Goal: Information Seeking & Learning: Learn about a topic

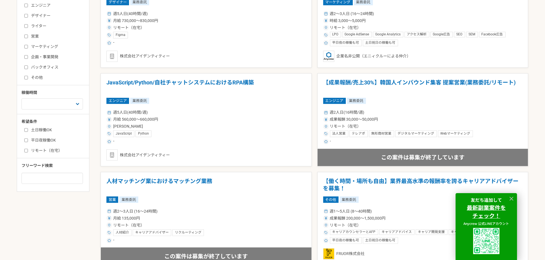
scroll to position [168, 0]
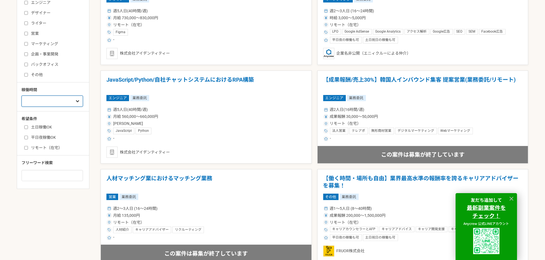
click at [77, 100] on select "週1人日（8時間）以下 週2人日（16時間）以下 週3人日（24時間）以下 週4人日（32時間）以下 週5人日（40時間）以下" at bounding box center [51, 101] width 61 height 11
select select "4"
click at [21, 107] on select "週1人日（8時間）以下 週2人日（16時間）以下 週3人日（24時間）以下 週4人日（32時間）以下 週5人日（40時間）以下" at bounding box center [51, 101] width 61 height 11
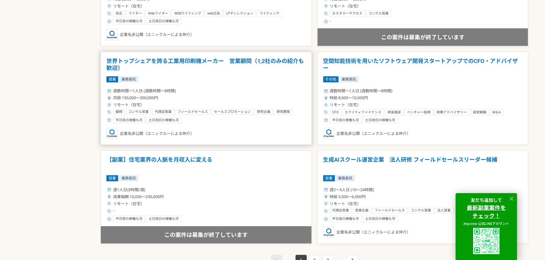
scroll to position [921, 0]
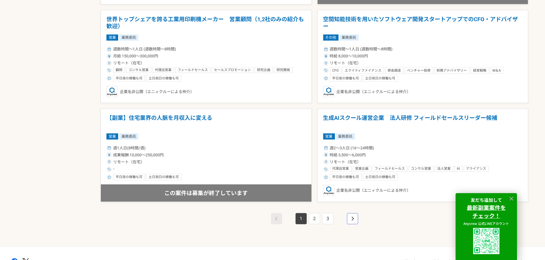
click at [349, 220] on link "pagination" at bounding box center [352, 219] width 11 height 11
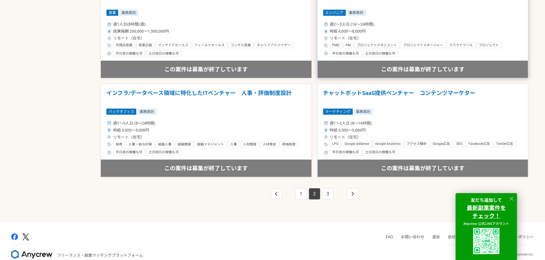
scroll to position [957, 0]
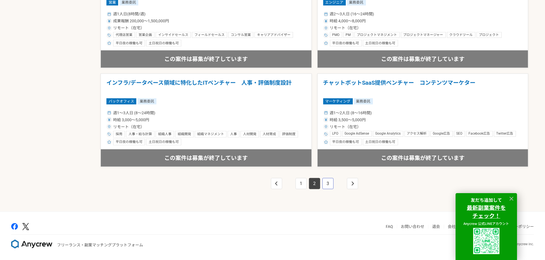
click at [328, 181] on link "3" at bounding box center [327, 183] width 11 height 11
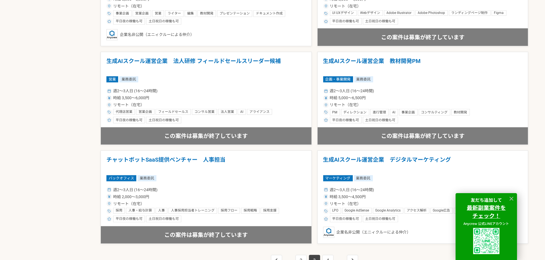
scroll to position [957, 0]
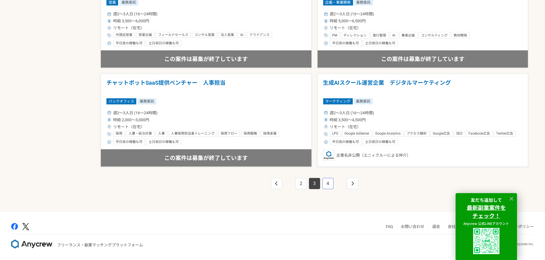
click at [326, 184] on link "4" at bounding box center [327, 183] width 11 height 11
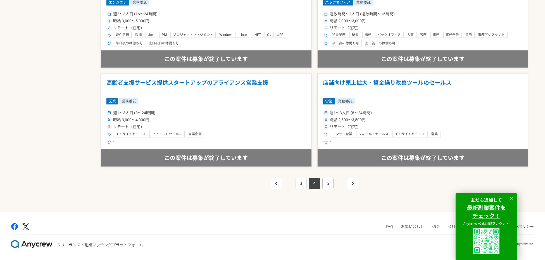
scroll to position [957, 0]
click at [324, 184] on link "5" at bounding box center [327, 183] width 11 height 11
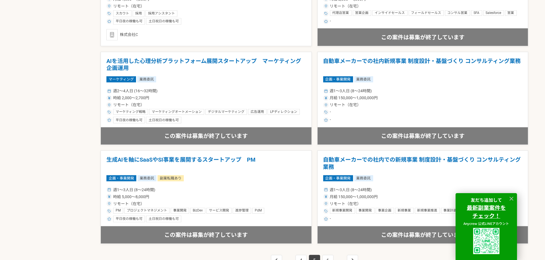
scroll to position [957, 0]
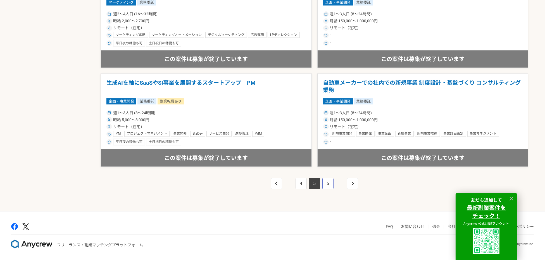
click at [326, 184] on link "6" at bounding box center [327, 183] width 11 height 11
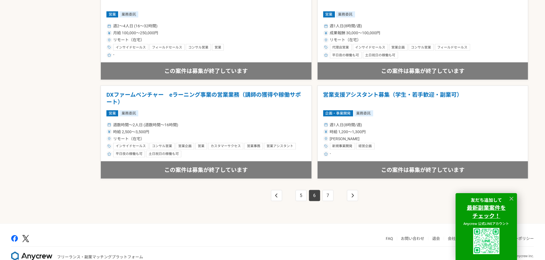
scroll to position [957, 0]
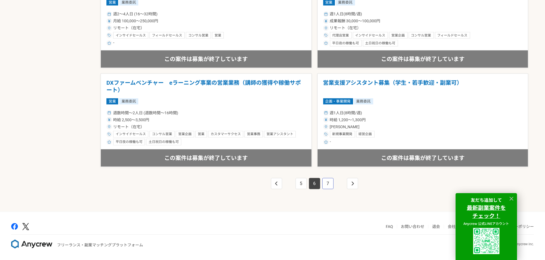
click at [326, 184] on link "7" at bounding box center [327, 183] width 11 height 11
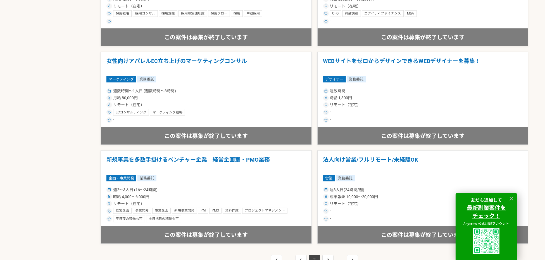
scroll to position [957, 0]
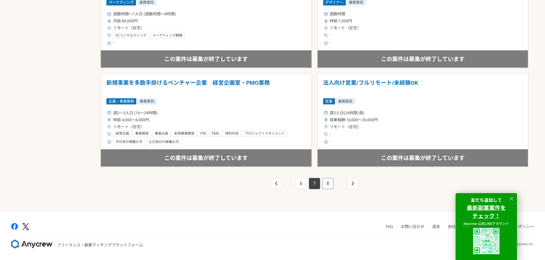
click at [326, 184] on link "8" at bounding box center [327, 183] width 11 height 11
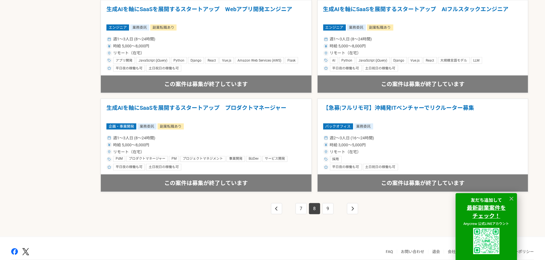
scroll to position [957, 0]
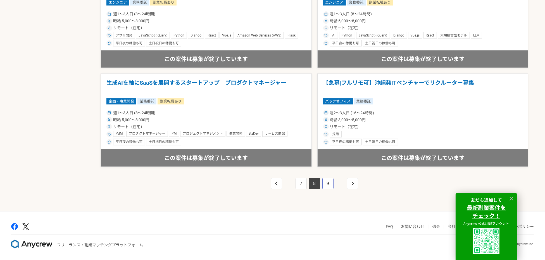
click at [325, 184] on link "9" at bounding box center [327, 183] width 11 height 11
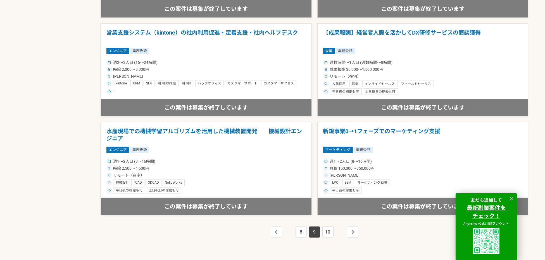
scroll to position [957, 0]
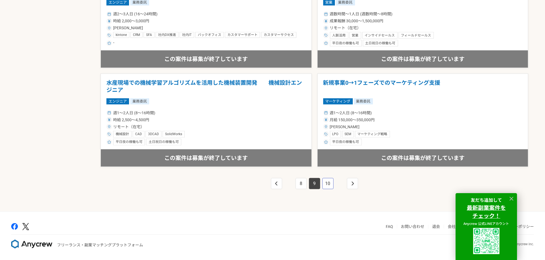
click at [325, 184] on link "10" at bounding box center [327, 183] width 11 height 11
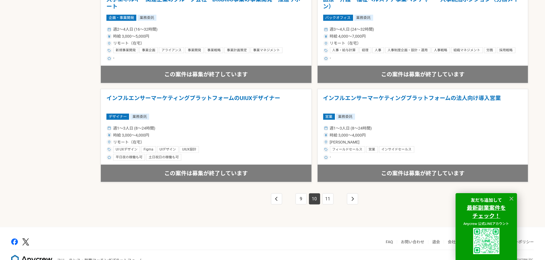
scroll to position [957, 0]
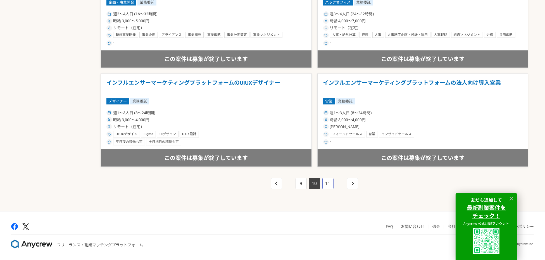
click at [324, 184] on link "11" at bounding box center [327, 183] width 11 height 11
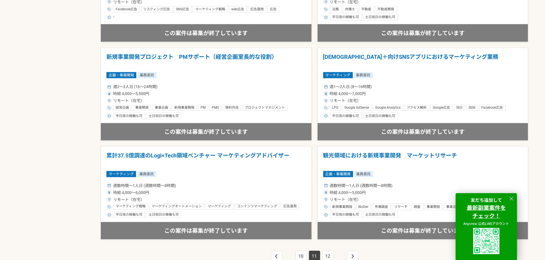
scroll to position [957, 0]
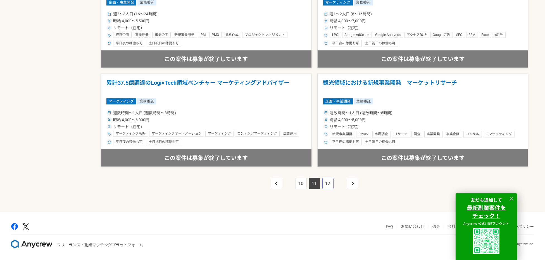
click at [324, 184] on link "12" at bounding box center [327, 183] width 11 height 11
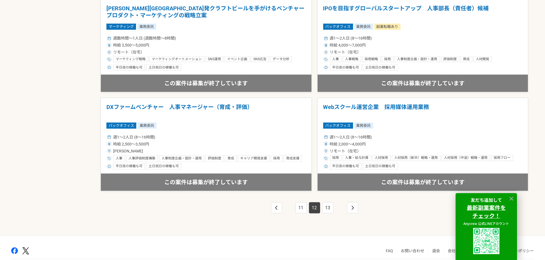
scroll to position [957, 0]
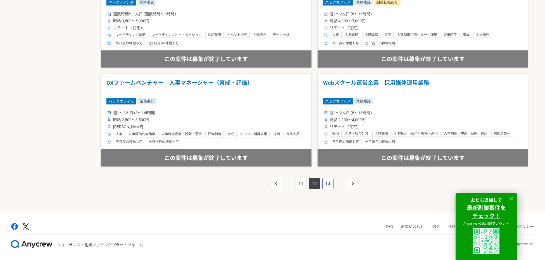
click at [324, 184] on link "13" at bounding box center [327, 183] width 11 height 11
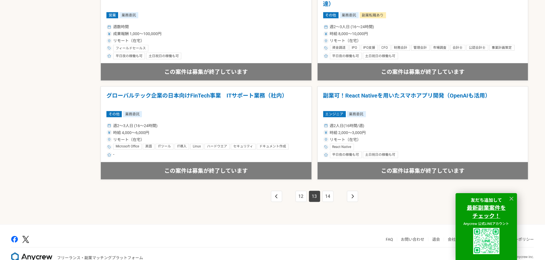
scroll to position [957, 0]
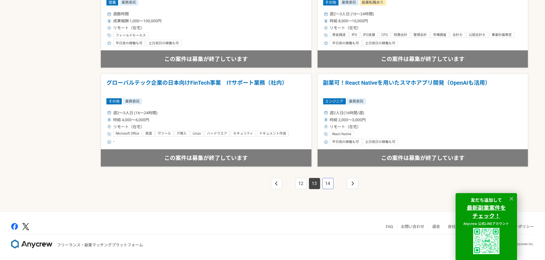
click at [324, 184] on link "14" at bounding box center [327, 183] width 11 height 11
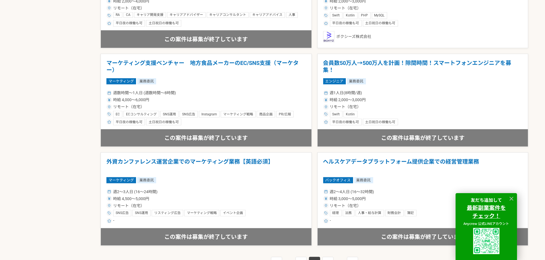
scroll to position [957, 0]
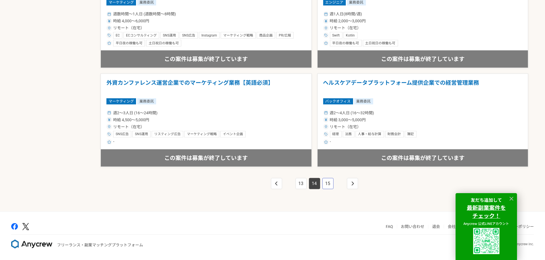
click at [324, 184] on link "15" at bounding box center [327, 183] width 11 height 11
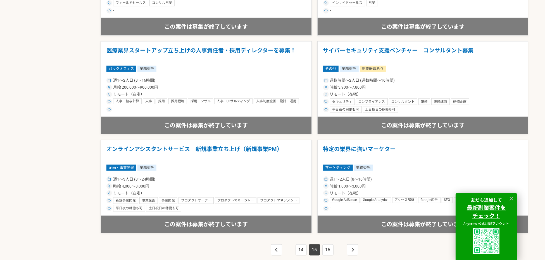
scroll to position [957, 0]
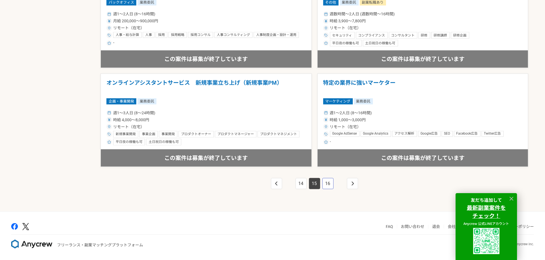
click at [325, 184] on link "16" at bounding box center [327, 183] width 11 height 11
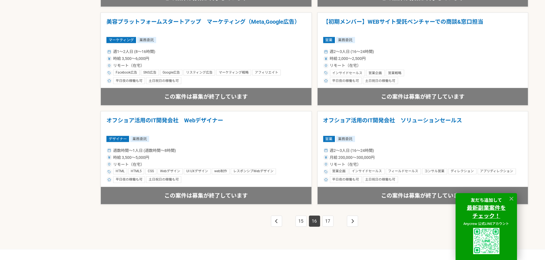
scroll to position [957, 0]
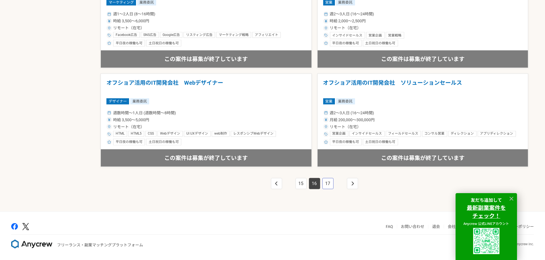
click at [325, 184] on link "17" at bounding box center [327, 183] width 11 height 11
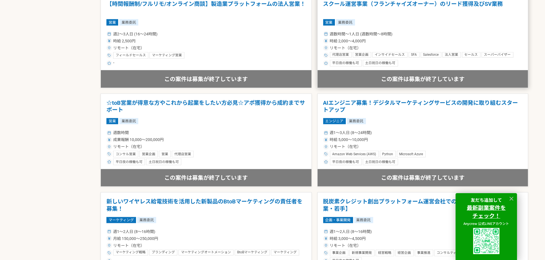
scroll to position [957, 0]
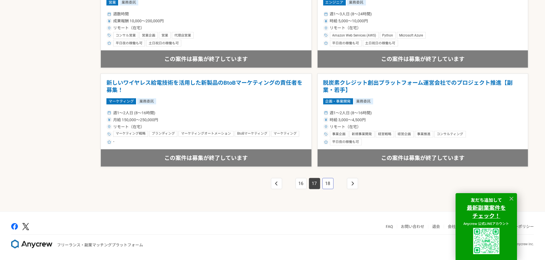
click at [324, 184] on link "18" at bounding box center [327, 183] width 11 height 11
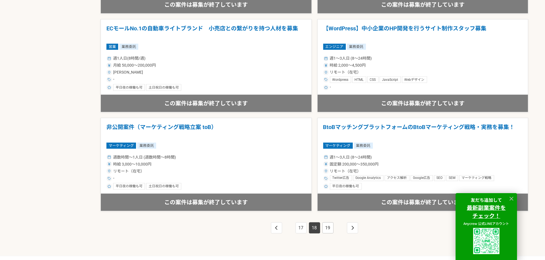
scroll to position [957, 0]
